Goal: Information Seeking & Learning: Learn about a topic

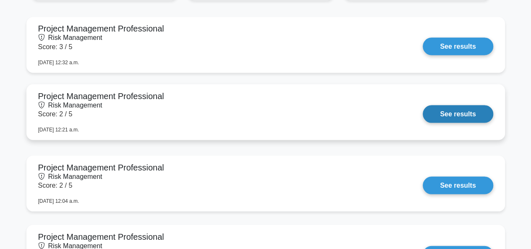
scroll to position [713, 0]
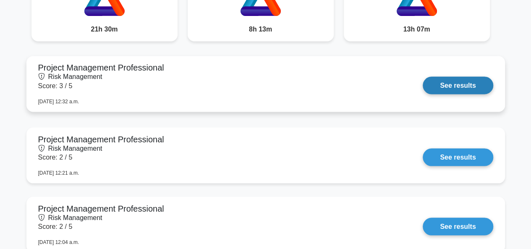
click at [475, 76] on link "See results" at bounding box center [457, 85] width 70 height 18
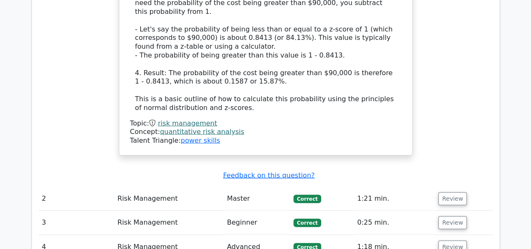
scroll to position [965, 0]
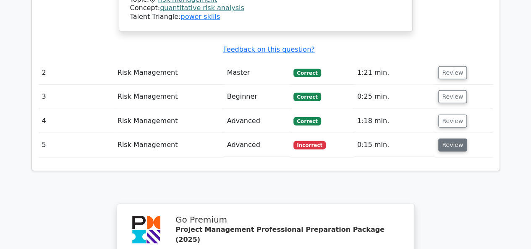
click at [450, 138] on button "Review" at bounding box center [452, 144] width 29 height 13
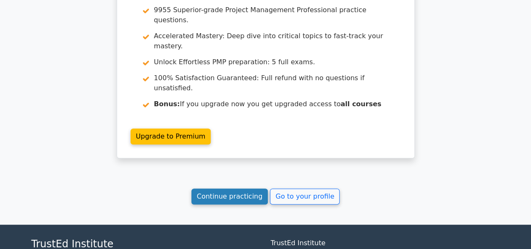
scroll to position [1674, 0]
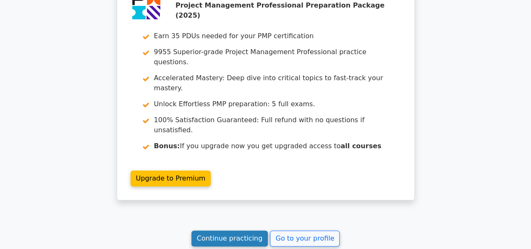
click at [224, 230] on link "Continue practicing" at bounding box center [229, 238] width 77 height 16
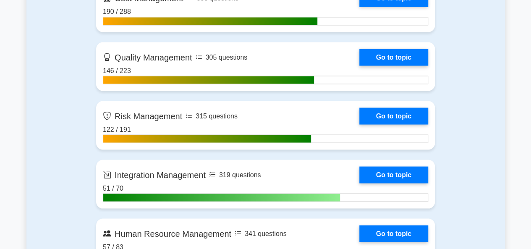
scroll to position [755, 0]
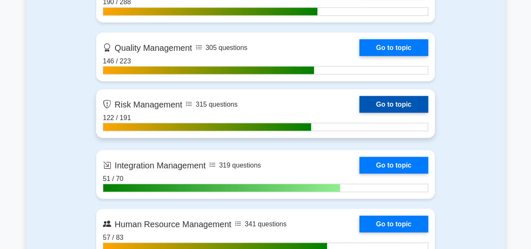
click at [375, 103] on link "Go to topic" at bounding box center [393, 104] width 69 height 17
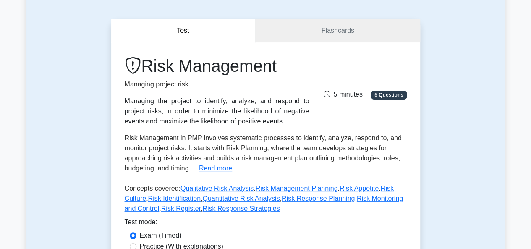
scroll to position [168, 0]
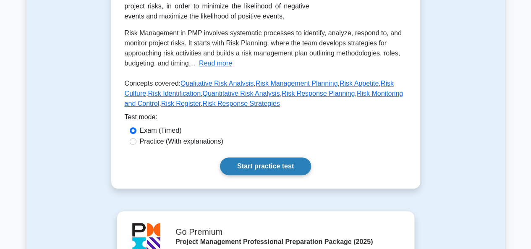
click at [267, 170] on link "Start practice test" at bounding box center [265, 166] width 91 height 18
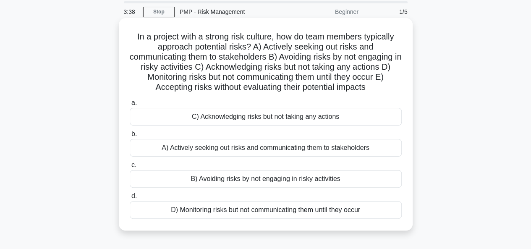
scroll to position [42, 0]
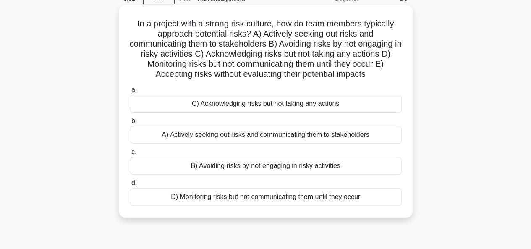
click at [232, 136] on div "A) Actively seeking out risks and communicating them to stakeholders" at bounding box center [266, 135] width 272 height 18
click at [130, 124] on input "b. A) Actively seeking out risks and communicating them to stakeholders" at bounding box center [130, 120] width 0 height 5
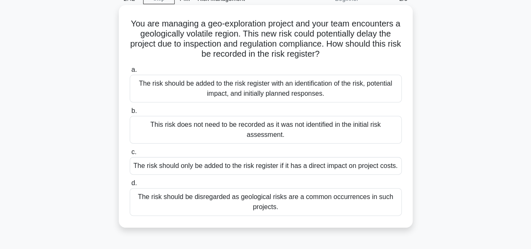
click at [241, 89] on div "The risk should be added to the risk register with an identification of the ris…" at bounding box center [266, 89] width 272 height 28
click at [130, 73] on input "a. The risk should be added to the risk register with an identification of the …" at bounding box center [130, 69] width 0 height 5
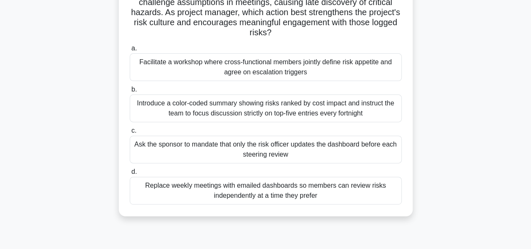
scroll to position [84, 0]
click at [231, 70] on div "Facilitate a workshop where cross-functional members jointly define risk appeti…" at bounding box center [266, 67] width 272 height 28
click at [130, 51] on input "a. Facilitate a workshop where cross-functional members jointly define risk app…" at bounding box center [130, 47] width 0 height 5
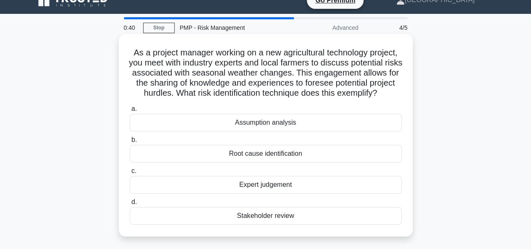
scroll to position [0, 0]
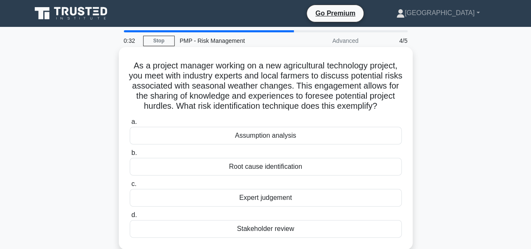
click at [260, 175] on div "Root cause identification" at bounding box center [266, 167] width 272 height 18
click at [130, 156] on input "b. Root cause identification" at bounding box center [130, 152] width 0 height 5
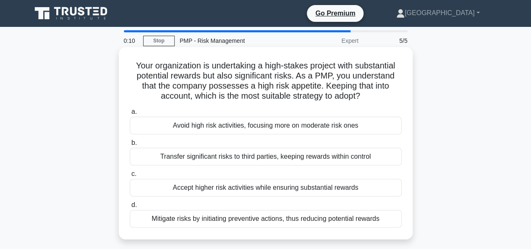
click at [232, 221] on div "Mitigate risks by initiating preventive actions, thus reducing potential rewards" at bounding box center [266, 219] width 272 height 18
click at [130, 208] on input "d. Mitigate risks by initiating preventive actions, thus reducing potential rew…" at bounding box center [130, 204] width 0 height 5
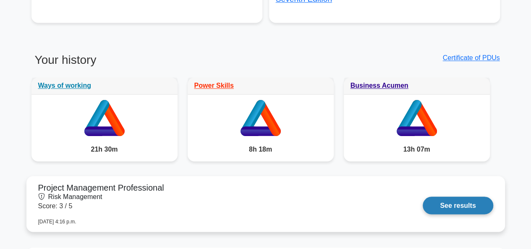
scroll to position [629, 0]
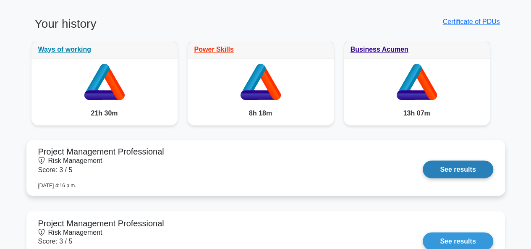
click at [440, 167] on link "See results" at bounding box center [457, 169] width 70 height 18
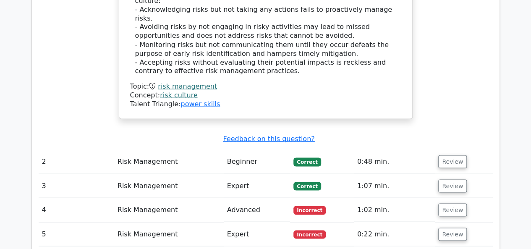
scroll to position [797, 0]
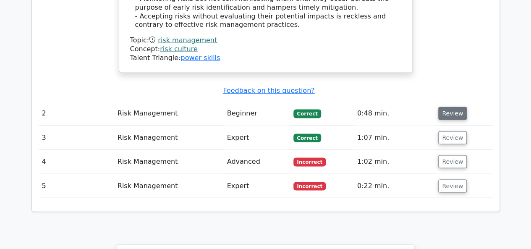
click at [451, 107] on button "Review" at bounding box center [452, 113] width 29 height 13
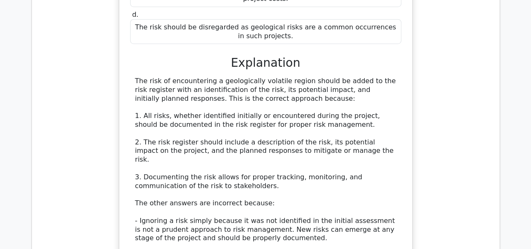
scroll to position [1216, 0]
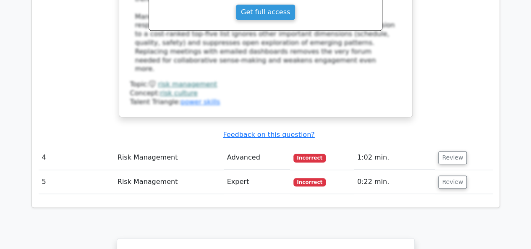
scroll to position [1845, 0]
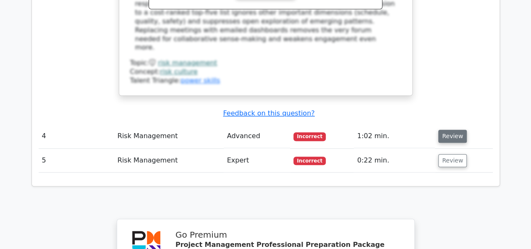
click at [445, 130] on button "Review" at bounding box center [452, 136] width 29 height 13
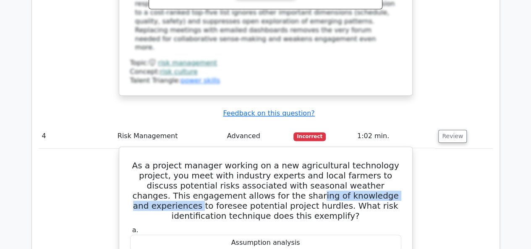
drag, startPoint x: 347, startPoint y: 118, endPoint x: 215, endPoint y: 122, distance: 132.2
click at [215, 160] on h5 "As a project manager working on a new agricultural technology project, you meet…" at bounding box center [265, 190] width 273 height 60
drag, startPoint x: 240, startPoint y: 217, endPoint x: 333, endPoint y: 219, distance: 93.6
drag, startPoint x: 353, startPoint y: 116, endPoint x: 219, endPoint y: 120, distance: 134.3
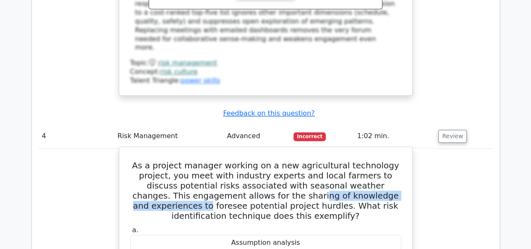
click at [219, 160] on h5 "As a project manager working on a new agricultural technology project, you meet…" at bounding box center [265, 190] width 273 height 60
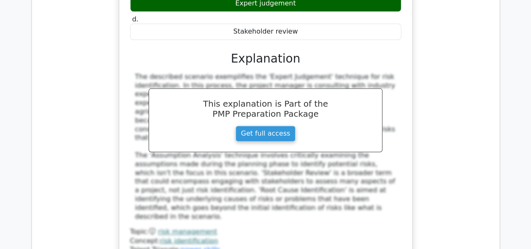
scroll to position [2223, 0]
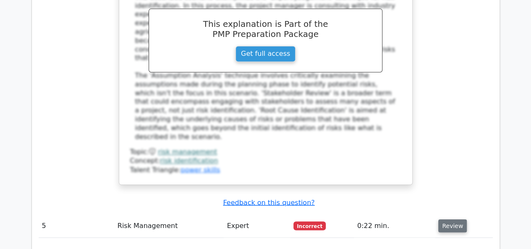
drag, startPoint x: 452, startPoint y: 128, endPoint x: 448, endPoint y: 134, distance: 7.5
click at [451, 219] on button "Review" at bounding box center [452, 225] width 29 height 13
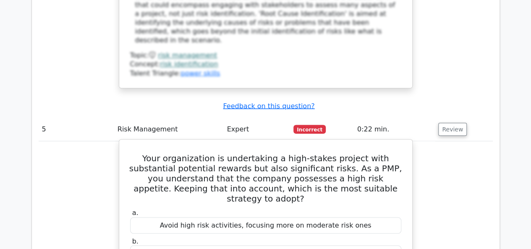
scroll to position [2307, 0]
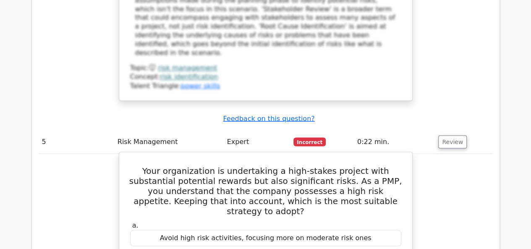
click at [185, 165] on h5 "Your organization is undertaking a high-stakes project with substantial potenti…" at bounding box center [265, 190] width 273 height 50
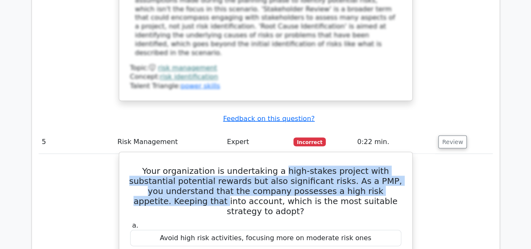
drag, startPoint x: 263, startPoint y: 74, endPoint x: 376, endPoint y: 91, distance: 114.2
click at [376, 165] on h5 "Your organization is undertaking a high-stakes project with substantial potenti…" at bounding box center [265, 190] width 273 height 50
click at [357, 165] on h5 "Your organization is undertaking a high-stakes project with substantial potenti…" at bounding box center [265, 190] width 273 height 50
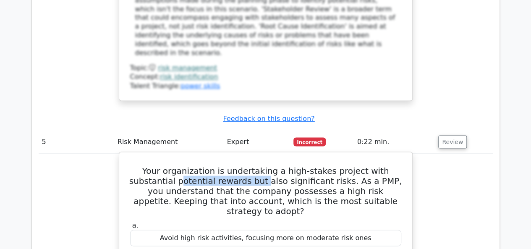
drag, startPoint x: 138, startPoint y: 86, endPoint x: 218, endPoint y: 88, distance: 79.7
click at [218, 165] on h5 "Your organization is undertaking a high-stakes project with substantial potenti…" at bounding box center [265, 190] width 273 height 50
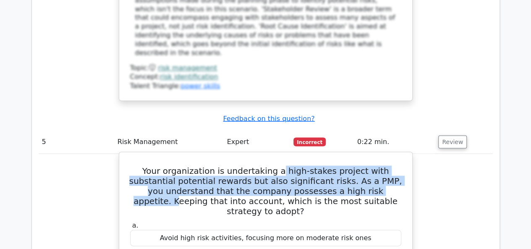
drag, startPoint x: 262, startPoint y: 74, endPoint x: 328, endPoint y: 92, distance: 68.6
click at [328, 165] on h5 "Your organization is undertaking a high-stakes project with substantial potenti…" at bounding box center [265, 190] width 273 height 50
click at [233, 165] on h5 "Your organization is undertaking a high-stakes project with substantial potenti…" at bounding box center [265, 190] width 273 height 50
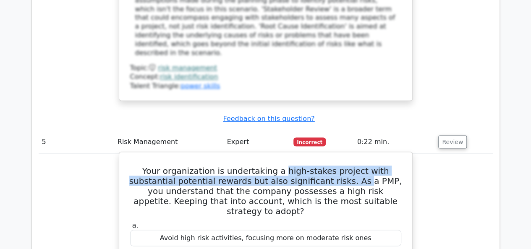
drag, startPoint x: 264, startPoint y: 73, endPoint x: 310, endPoint y: 88, distance: 48.4
click at [310, 165] on h5 "Your organization is undertaking a high-stakes project with substantial potenti…" at bounding box center [265, 190] width 273 height 50
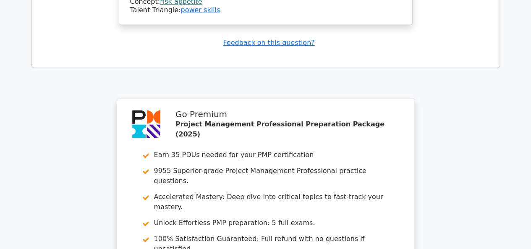
scroll to position [2881, 0]
